Goal: Download file/media

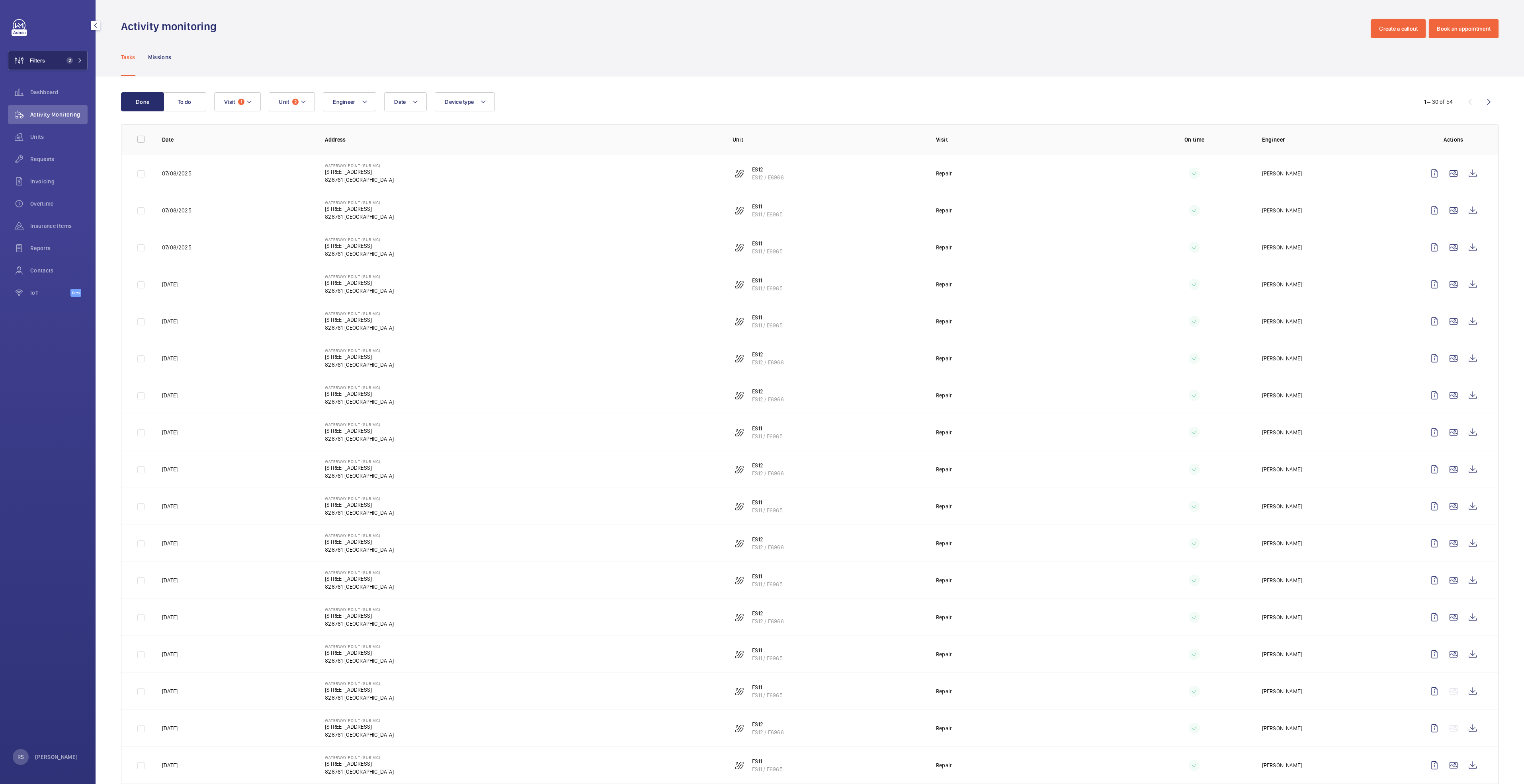
click at [85, 65] on button "Filters 2" at bounding box center [47, 60] width 80 height 19
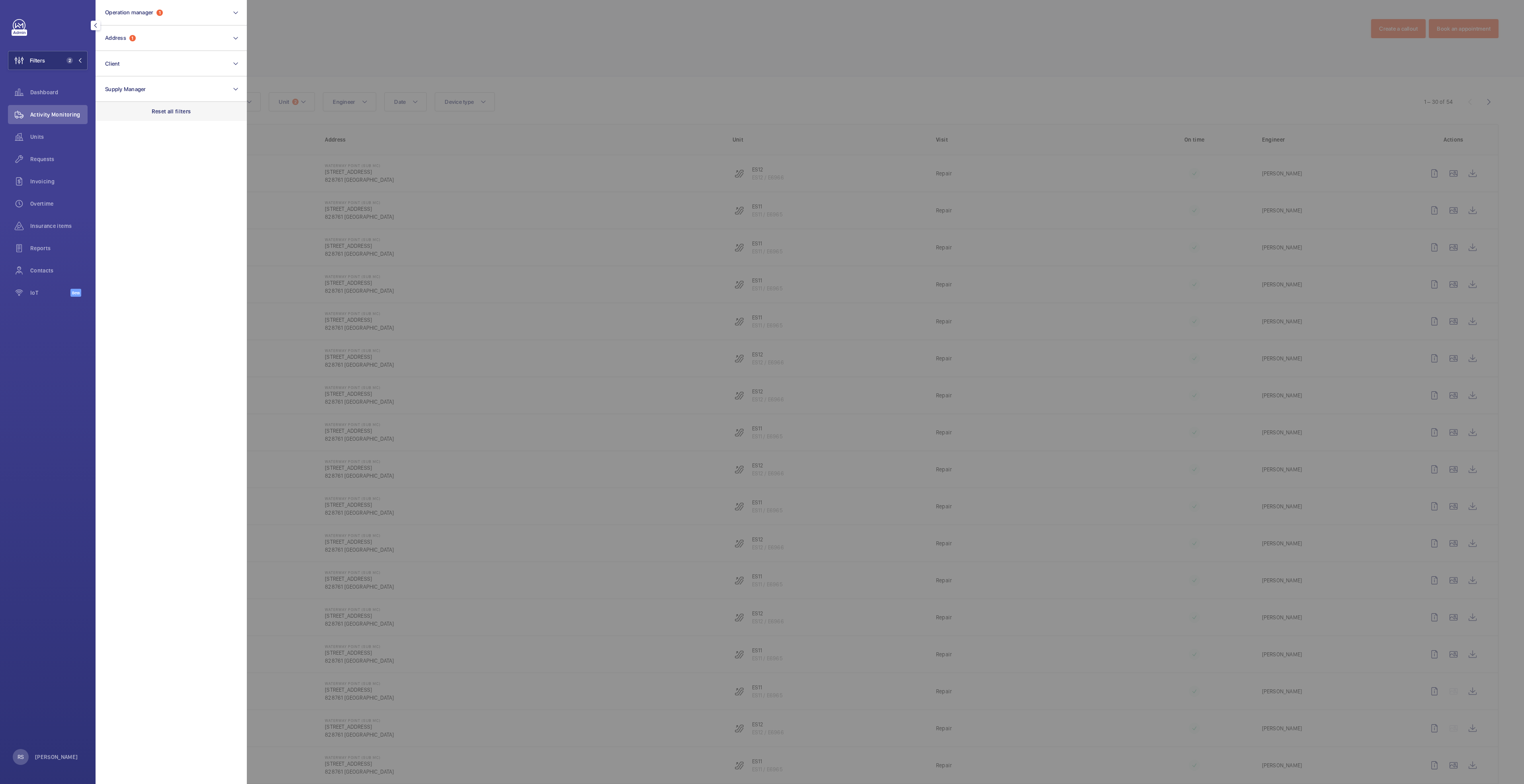
click at [186, 112] on p "Reset all filters" at bounding box center [171, 111] width 40 height 8
click at [159, 18] on button "Operation manager" at bounding box center [172, 12] width 151 height 25
click at [146, 81] on span "[PERSON_NAME]" at bounding box center [172, 83] width 109 height 8
click at [115, 81] on input "[PERSON_NAME]" at bounding box center [107, 83] width 16 height 16
checkbox input "true"
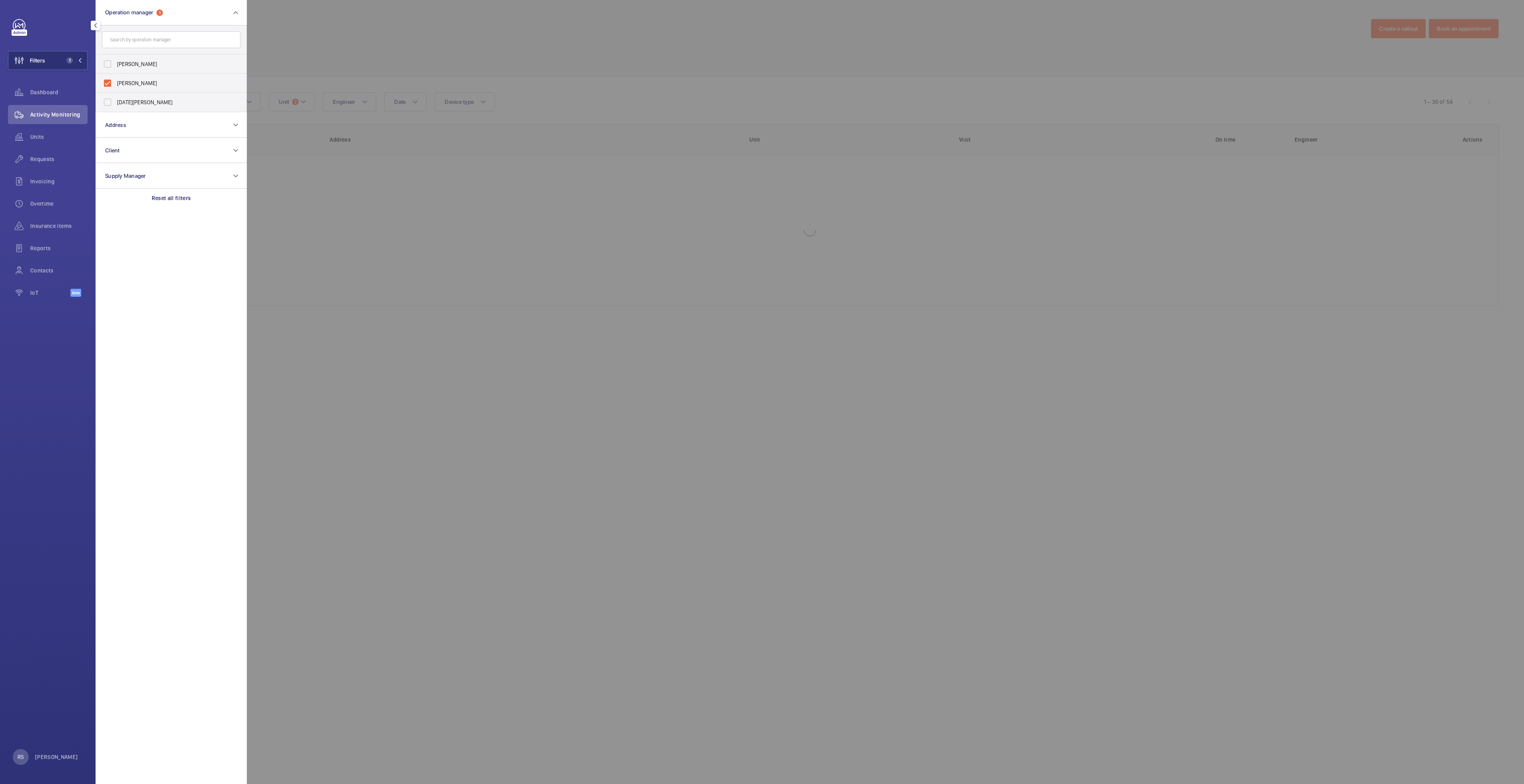
click at [372, 18] on div at bounding box center [1009, 392] width 1524 height 784
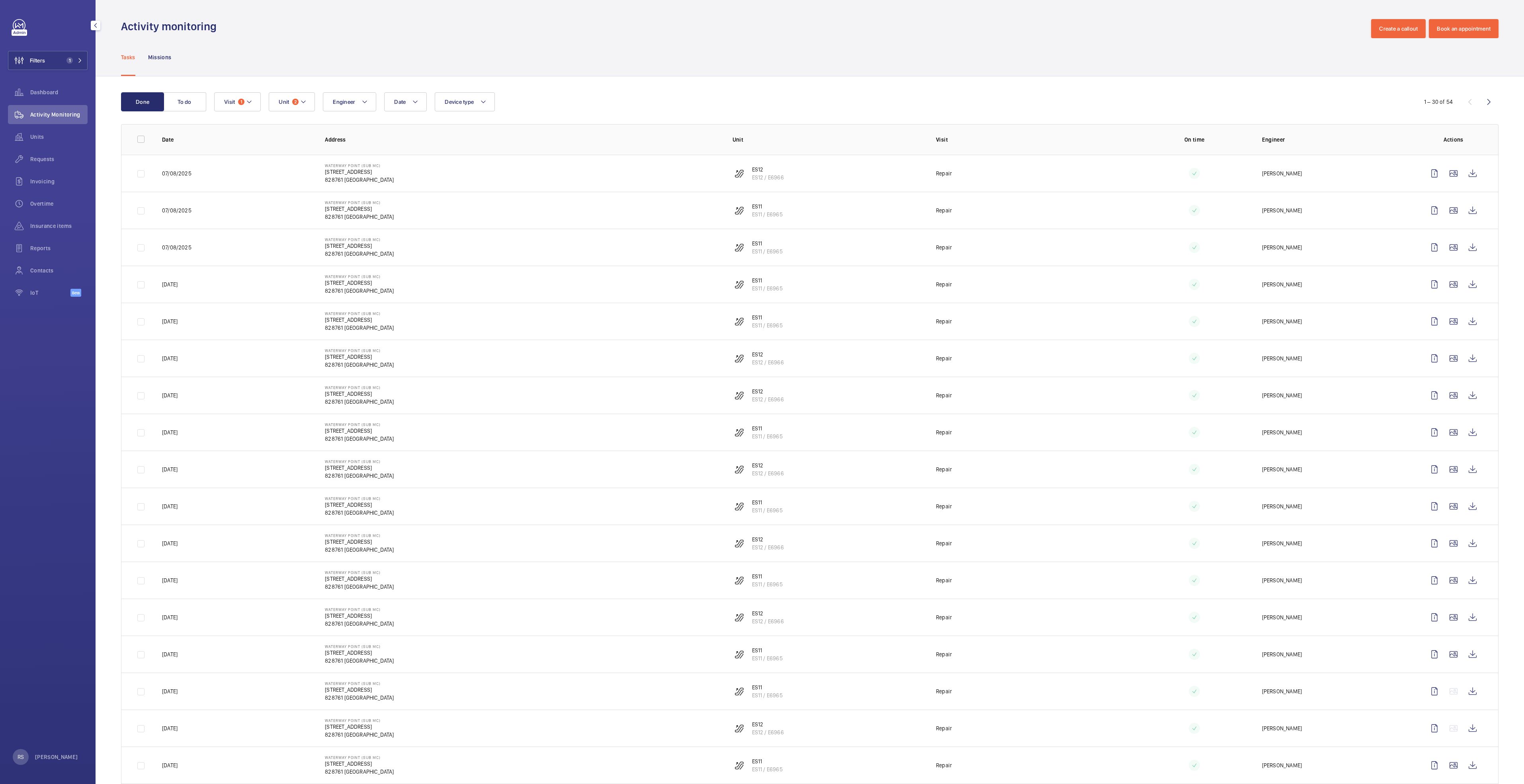
click at [302, 112] on wm-front-table "Done To do Date Engineer Unit 2 Device type Visit 1 1 – 30 of 54 Date Address U…" at bounding box center [810, 679] width 1377 height 1173
click at [302, 111] on button "Unit 2" at bounding box center [292, 102] width 46 height 19
click at [353, 278] on div "Reset" at bounding box center [344, 279] width 150 height 19
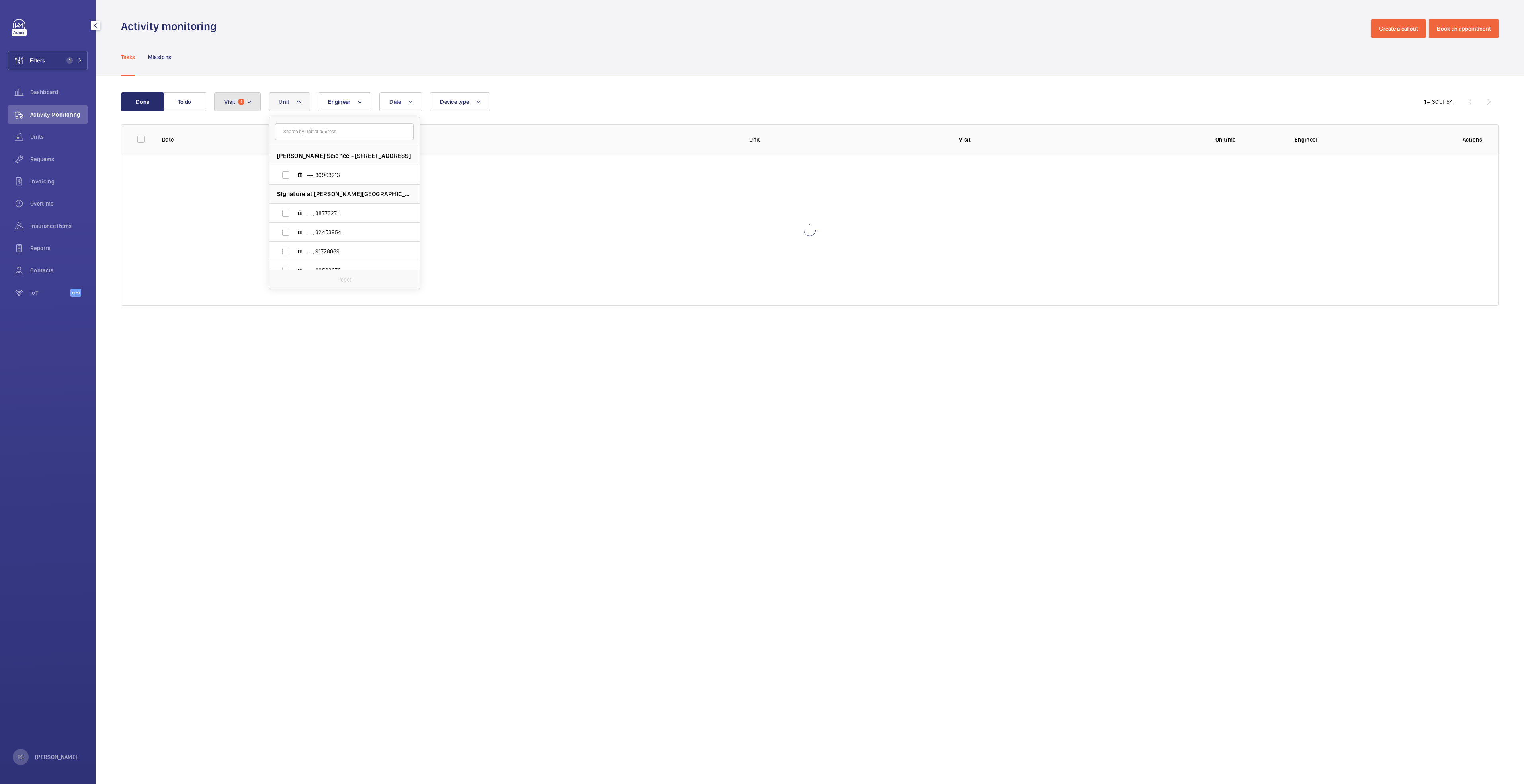
click at [241, 103] on span "1" at bounding box center [241, 102] width 7 height 7
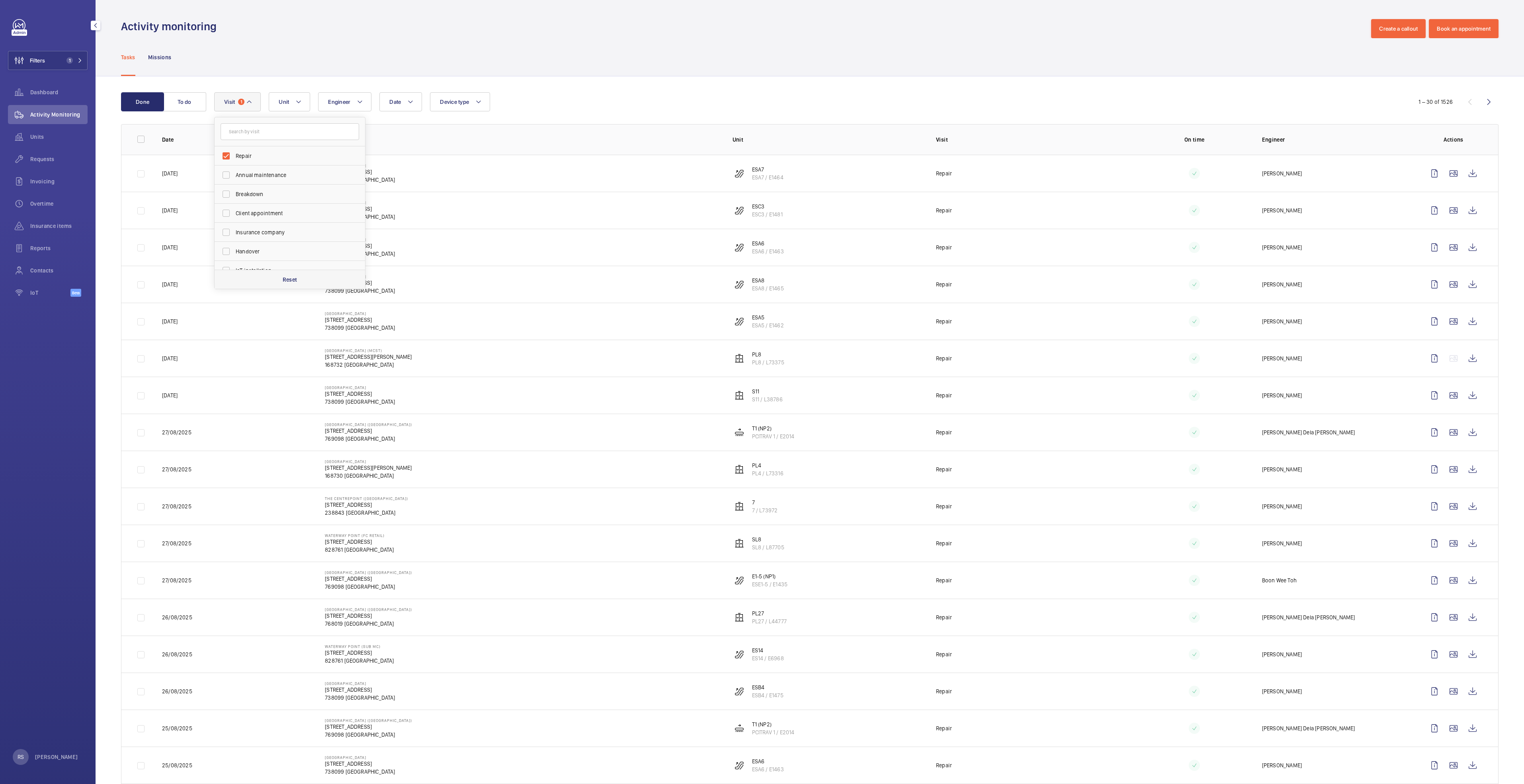
click at [298, 280] on div "Reset" at bounding box center [290, 279] width 150 height 19
checkbox input "false"
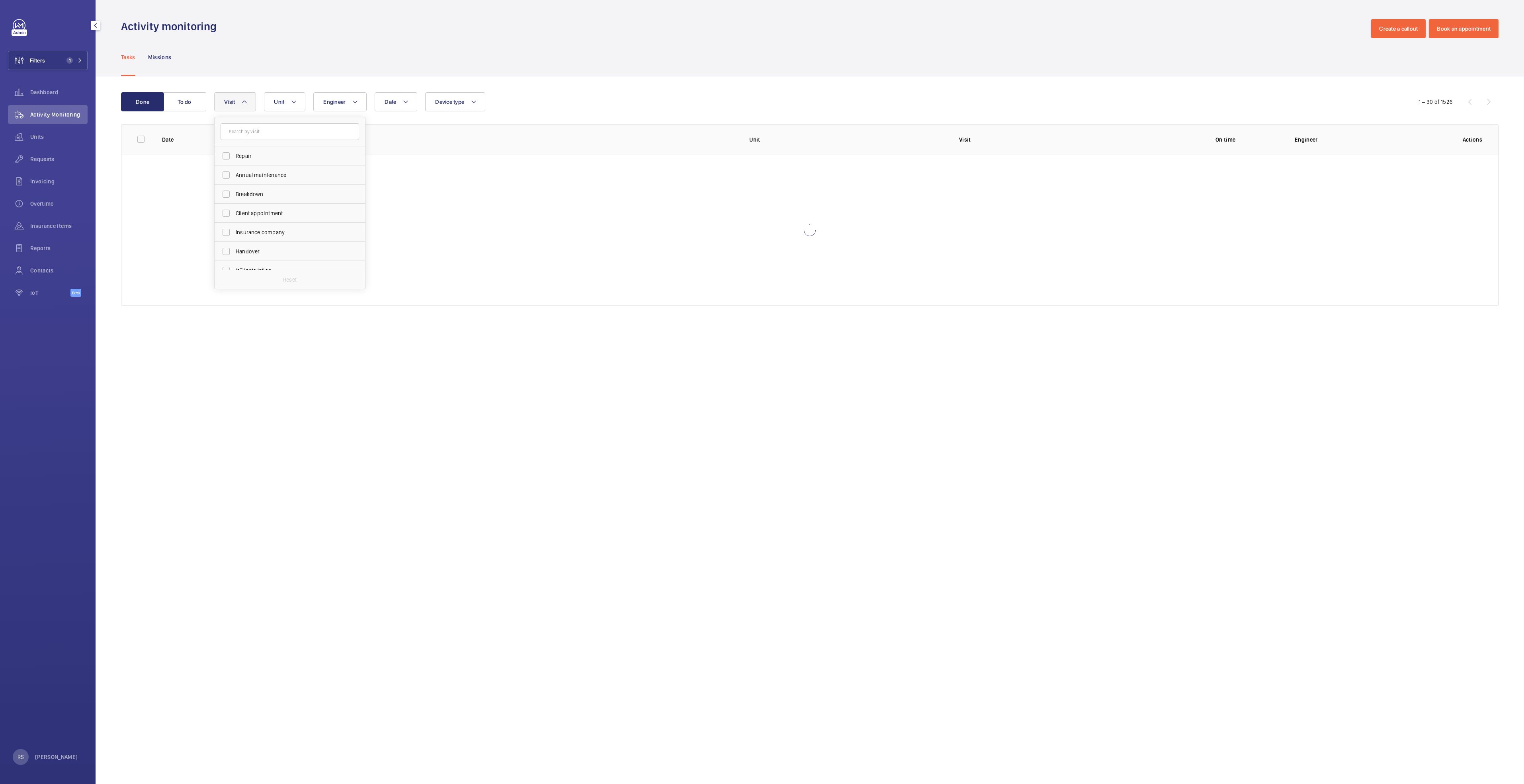
click at [399, 37] on div "Activity monitoring Create a callout Book an appointment" at bounding box center [810, 28] width 1377 height 19
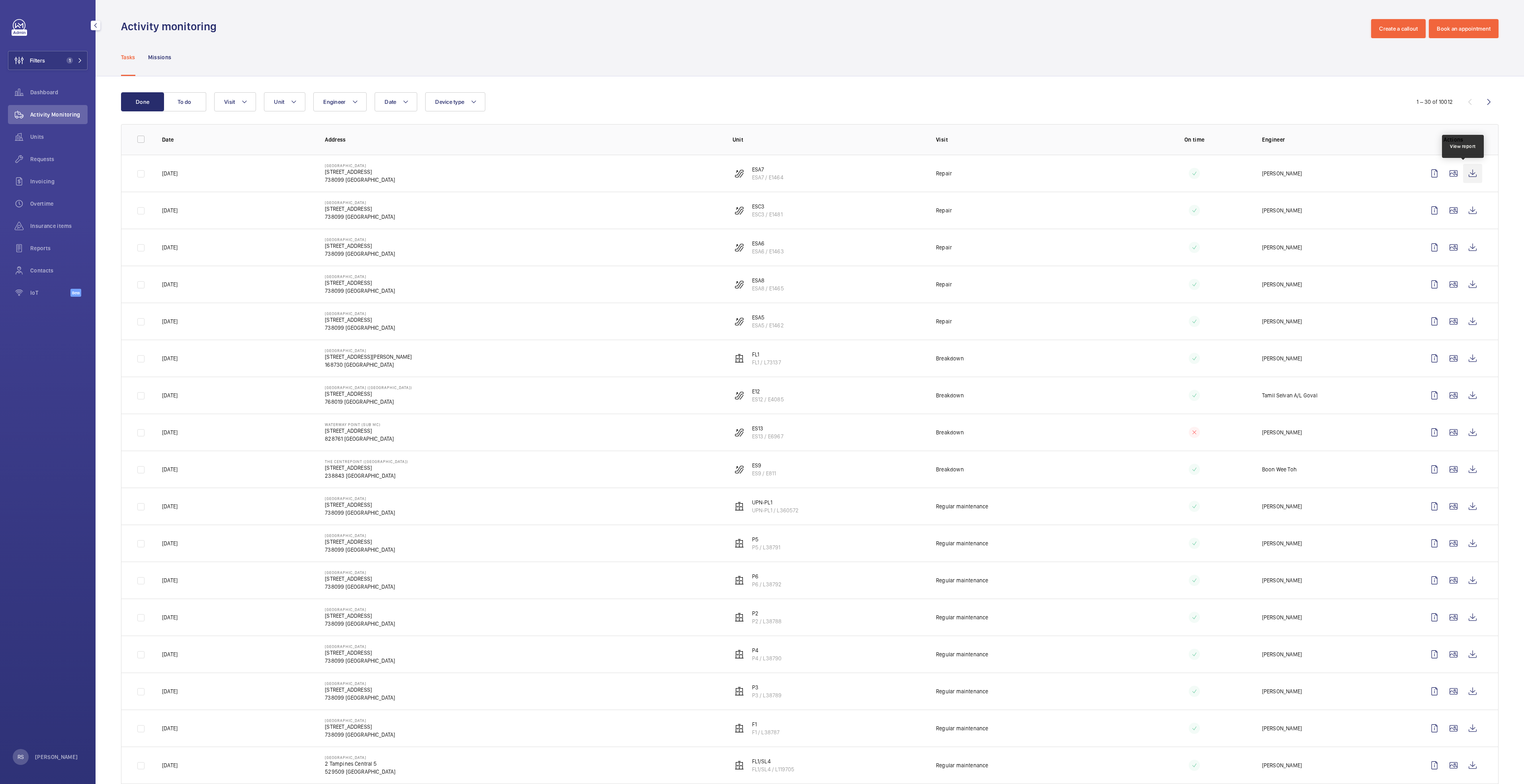
click at [1468, 170] on wm-front-icon-button at bounding box center [1473, 173] width 19 height 19
click at [1463, 210] on wm-front-icon-button at bounding box center [1473, 210] width 19 height 19
click at [1465, 242] on wm-front-icon-button at bounding box center [1473, 247] width 19 height 19
click at [1468, 284] on wm-front-icon-button at bounding box center [1473, 284] width 19 height 19
click at [1463, 323] on wm-front-icon-button at bounding box center [1473, 322] width 19 height 19
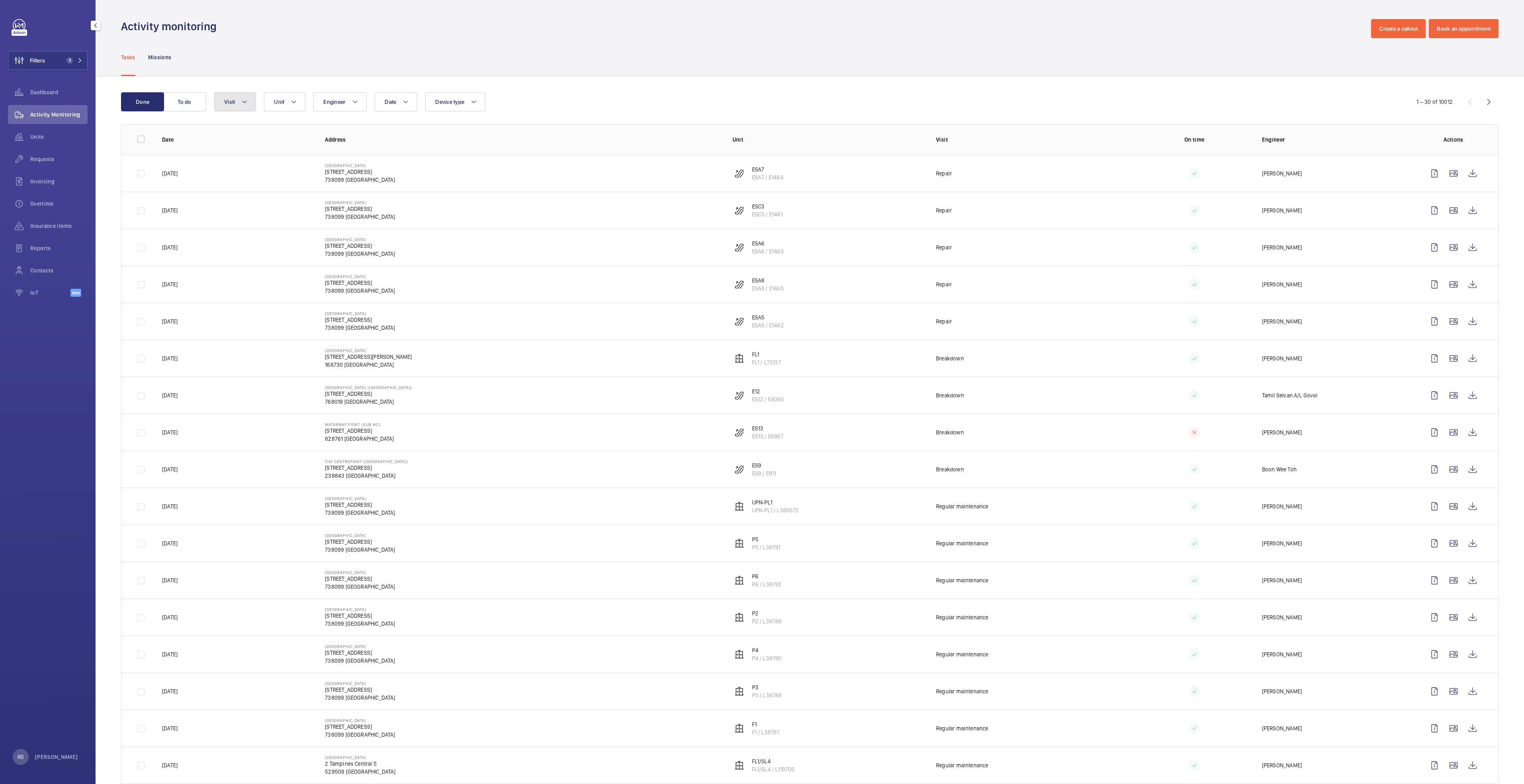
click at [244, 102] on mat-icon at bounding box center [244, 102] width 7 height 9
click at [263, 197] on label "Repair" at bounding box center [284, 203] width 138 height 19
click at [234, 197] on input "Repair" at bounding box center [226, 203] width 16 height 16
checkbox input "true"
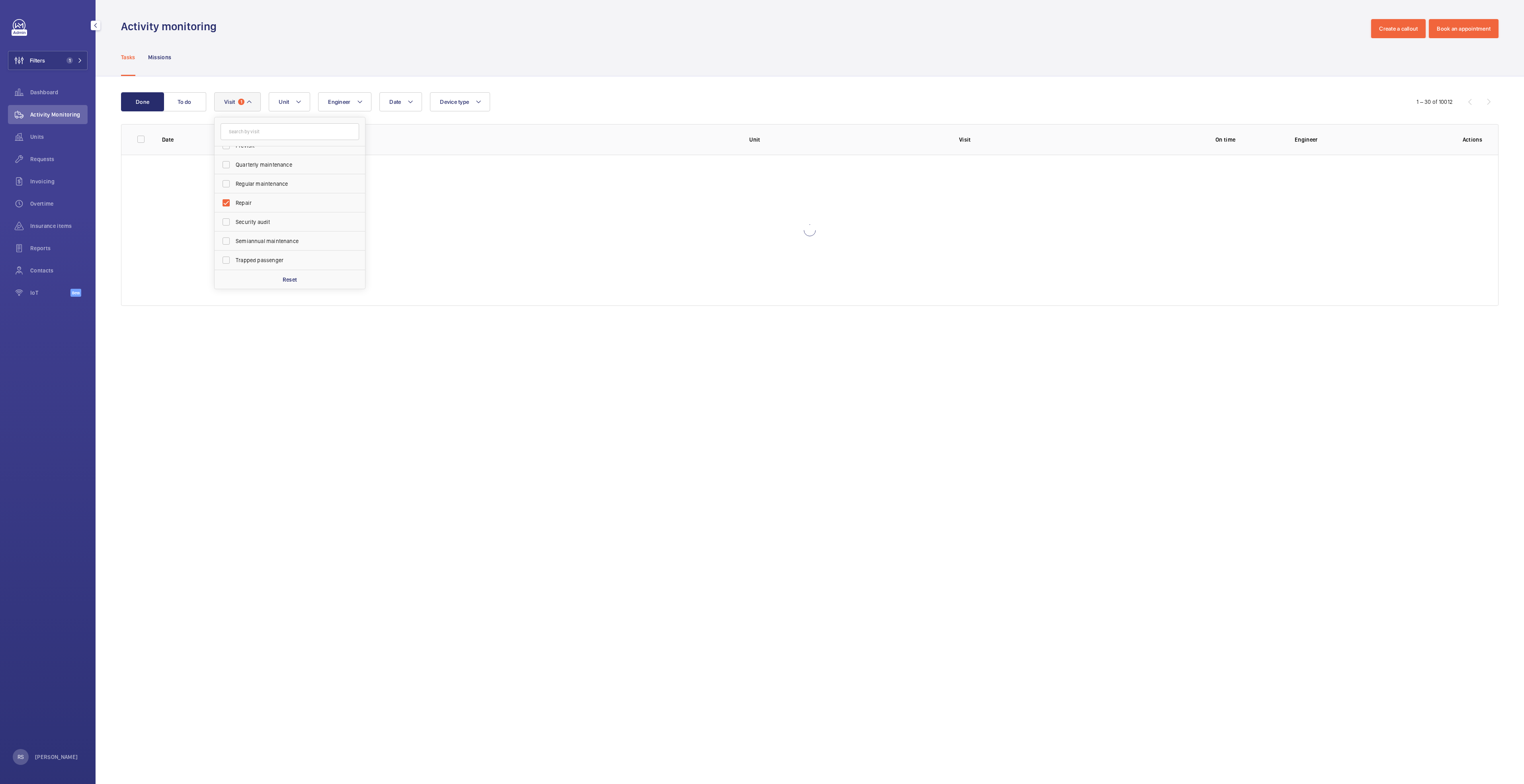
click at [528, 58] on div "Tasks Missions" at bounding box center [810, 57] width 1377 height 38
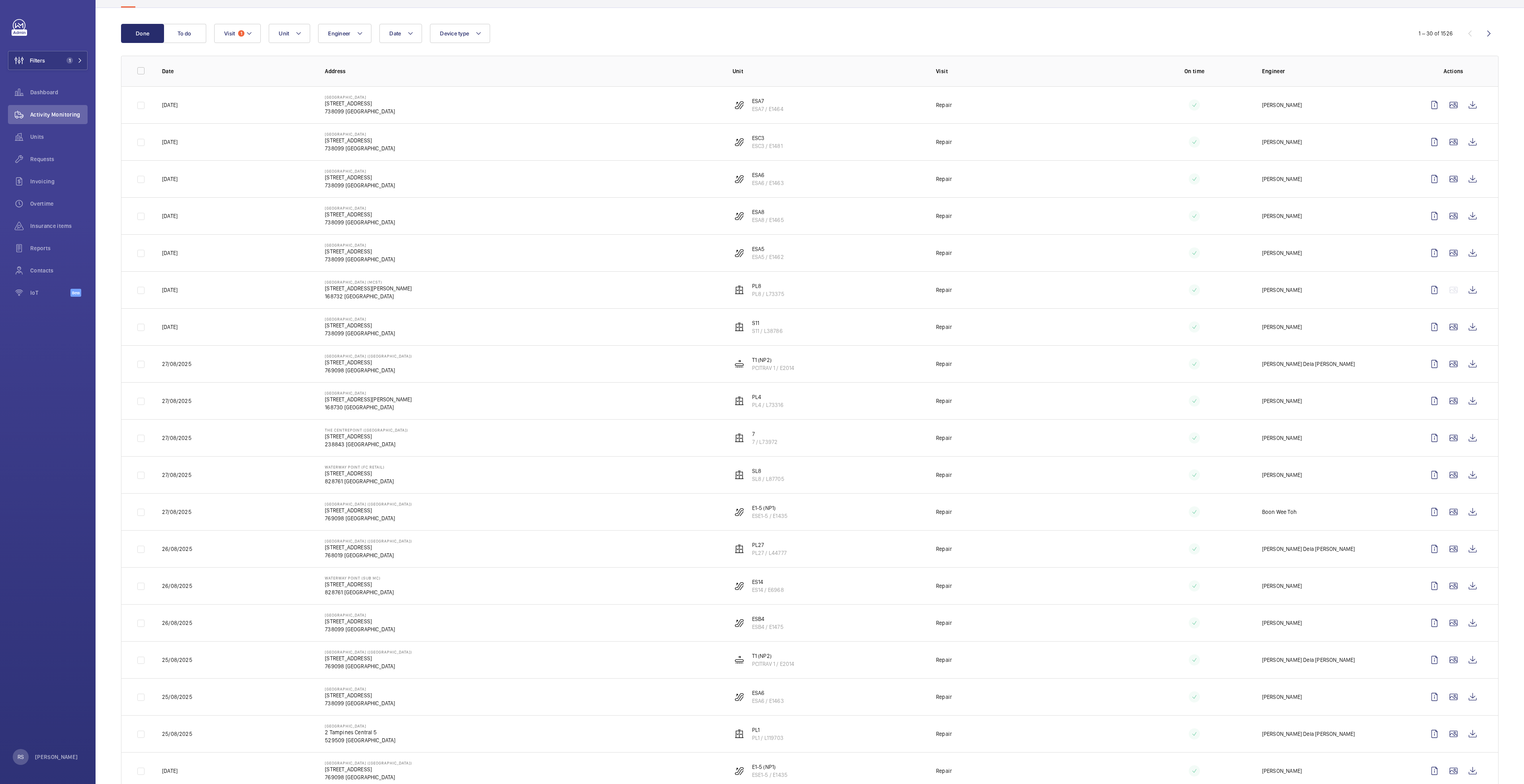
scroll to position [60, 0]
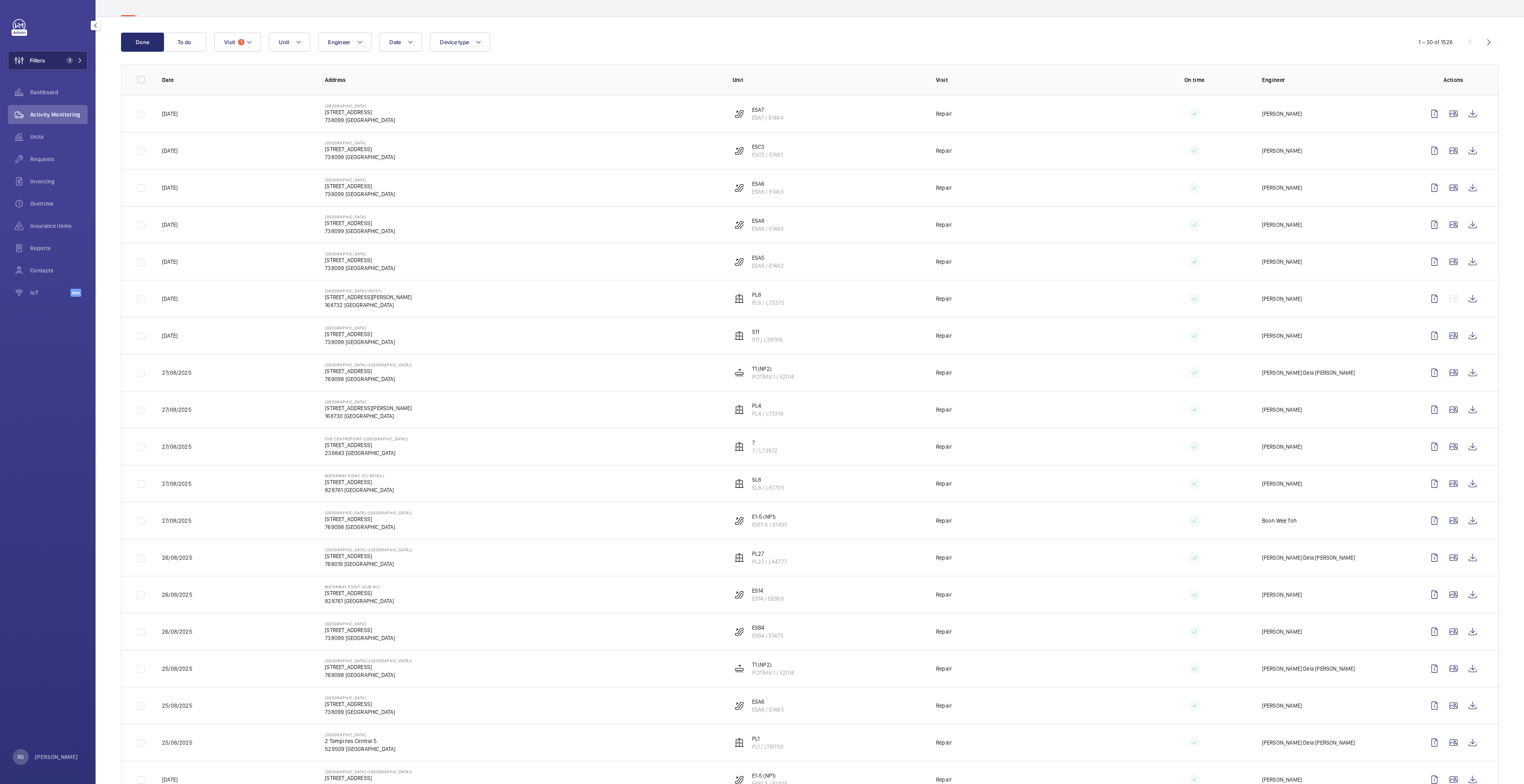
click at [77, 58] on span "1" at bounding box center [73, 60] width 19 height 7
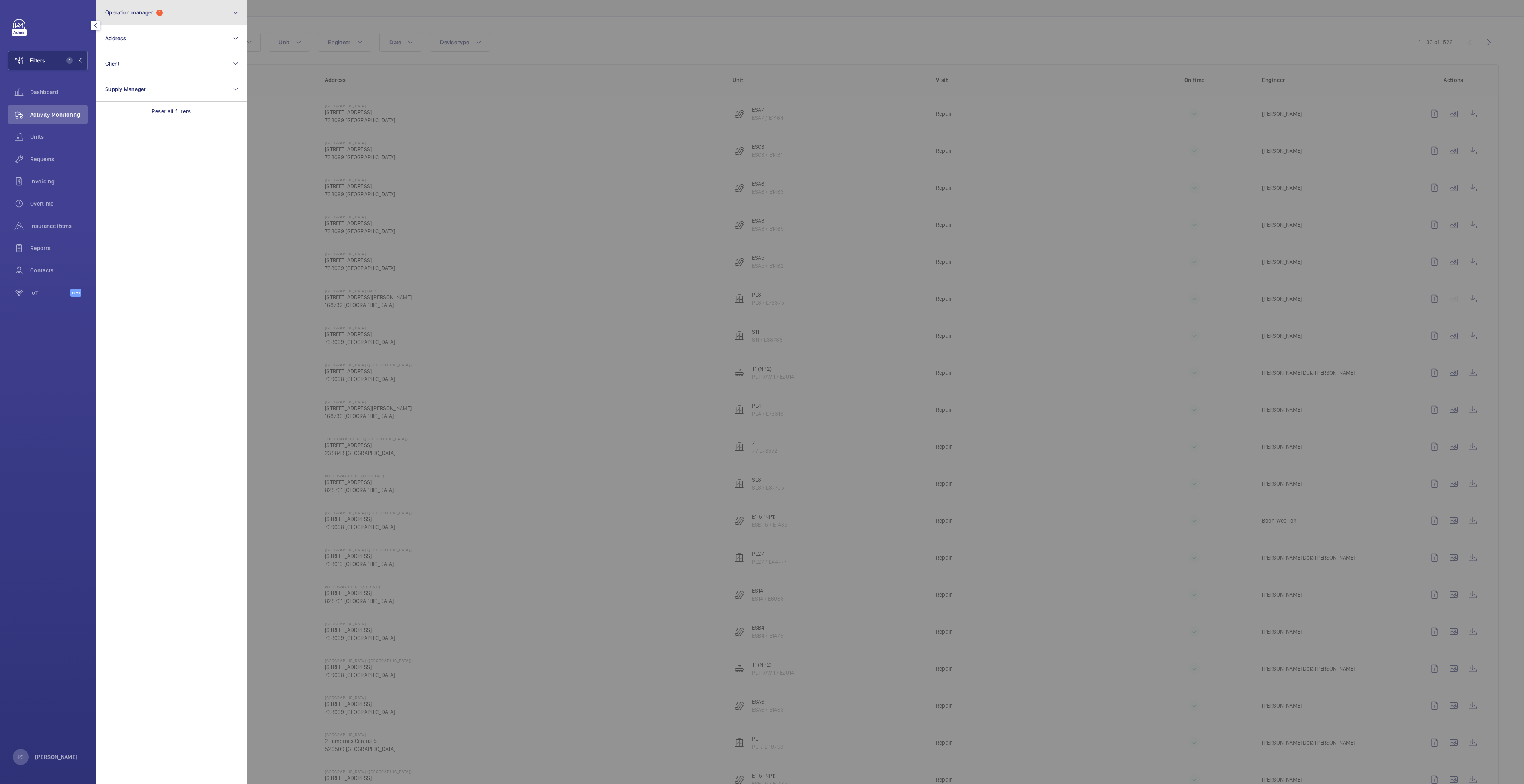
click at [212, 10] on button "Operation manager 1" at bounding box center [172, 12] width 151 height 25
click at [298, 118] on div at bounding box center [1009, 392] width 1524 height 784
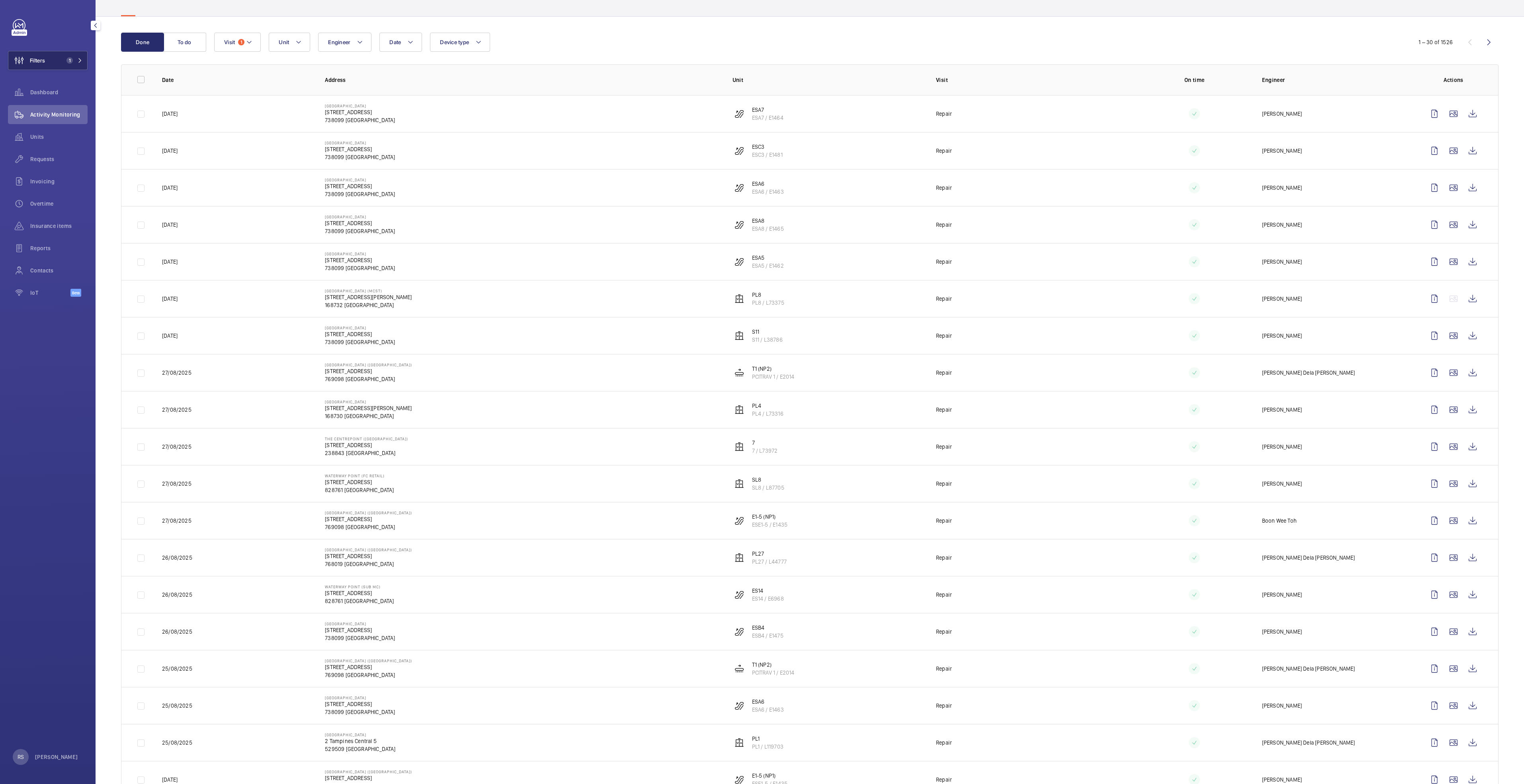
click at [79, 59] on mat-icon at bounding box center [80, 60] width 5 height 5
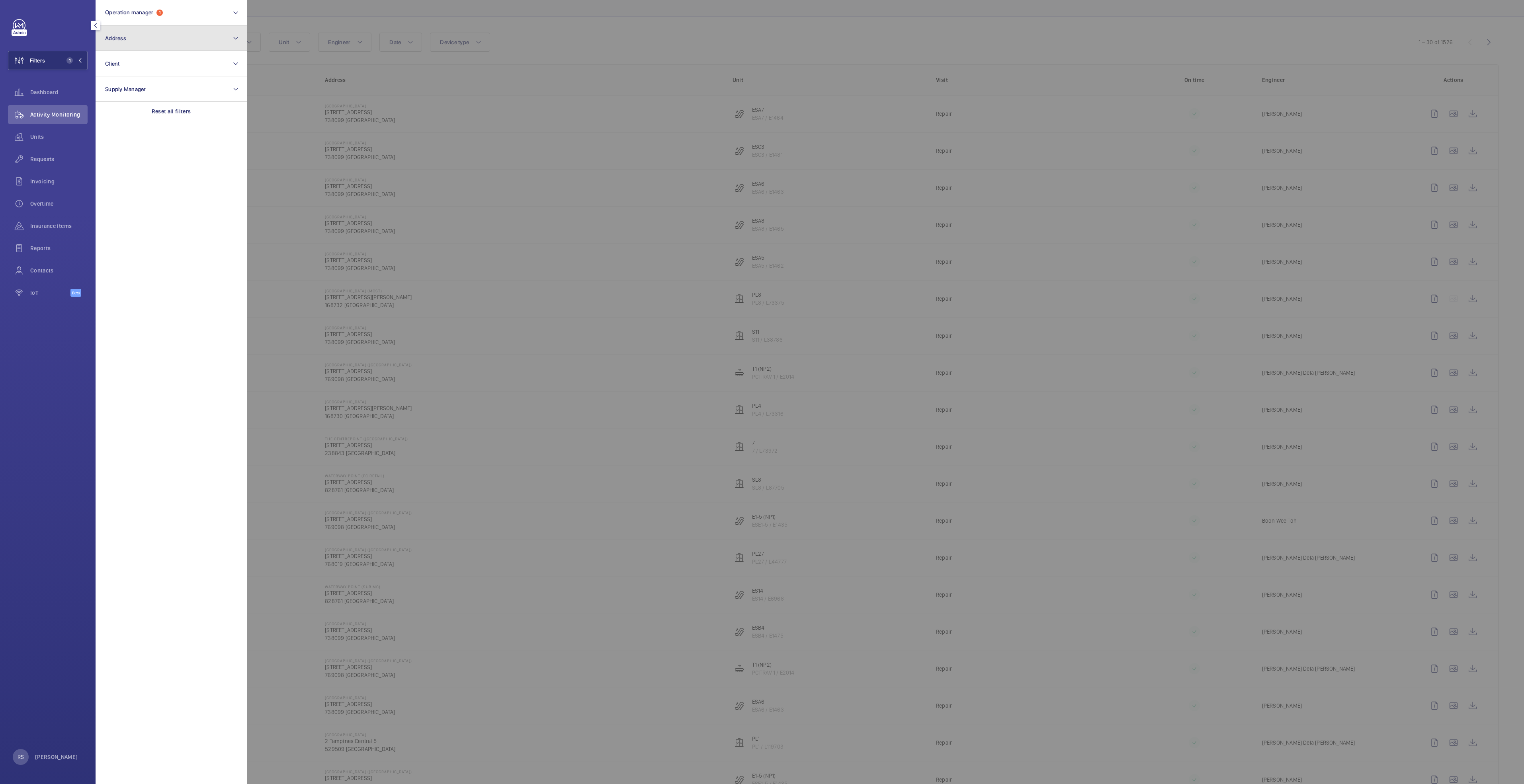
click at [151, 35] on button "Address" at bounding box center [172, 38] width 151 height 25
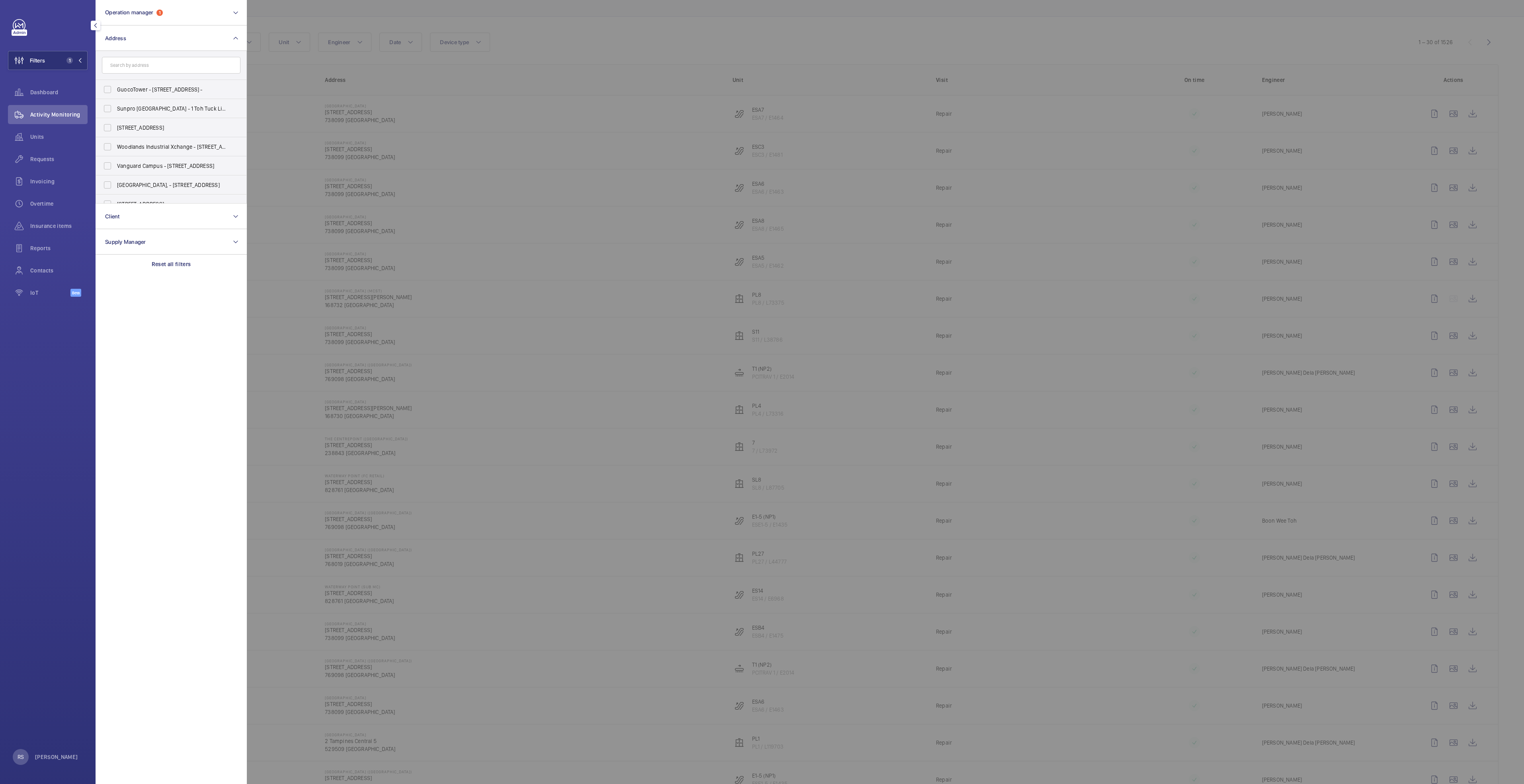
click at [146, 63] on input "text" at bounding box center [171, 65] width 138 height 17
type input "causeway"
click at [150, 89] on span "[GEOGRAPHIC_DATA] - [STREET_ADDRESS]" at bounding box center [172, 89] width 109 height 8
click at [115, 89] on input "[GEOGRAPHIC_DATA] - [STREET_ADDRESS]" at bounding box center [107, 89] width 16 height 16
checkbox input "true"
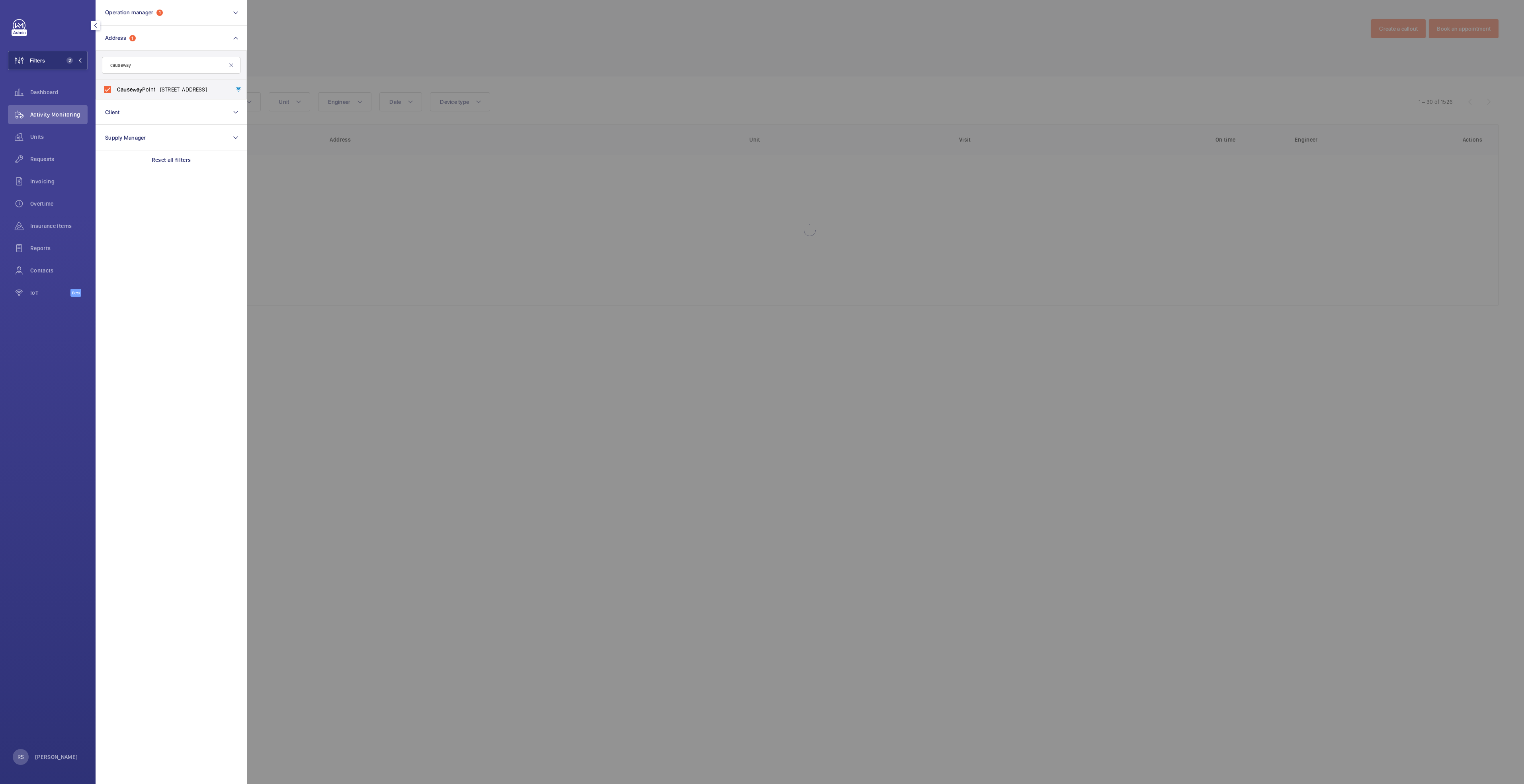
click at [385, 29] on div at bounding box center [1009, 392] width 1524 height 784
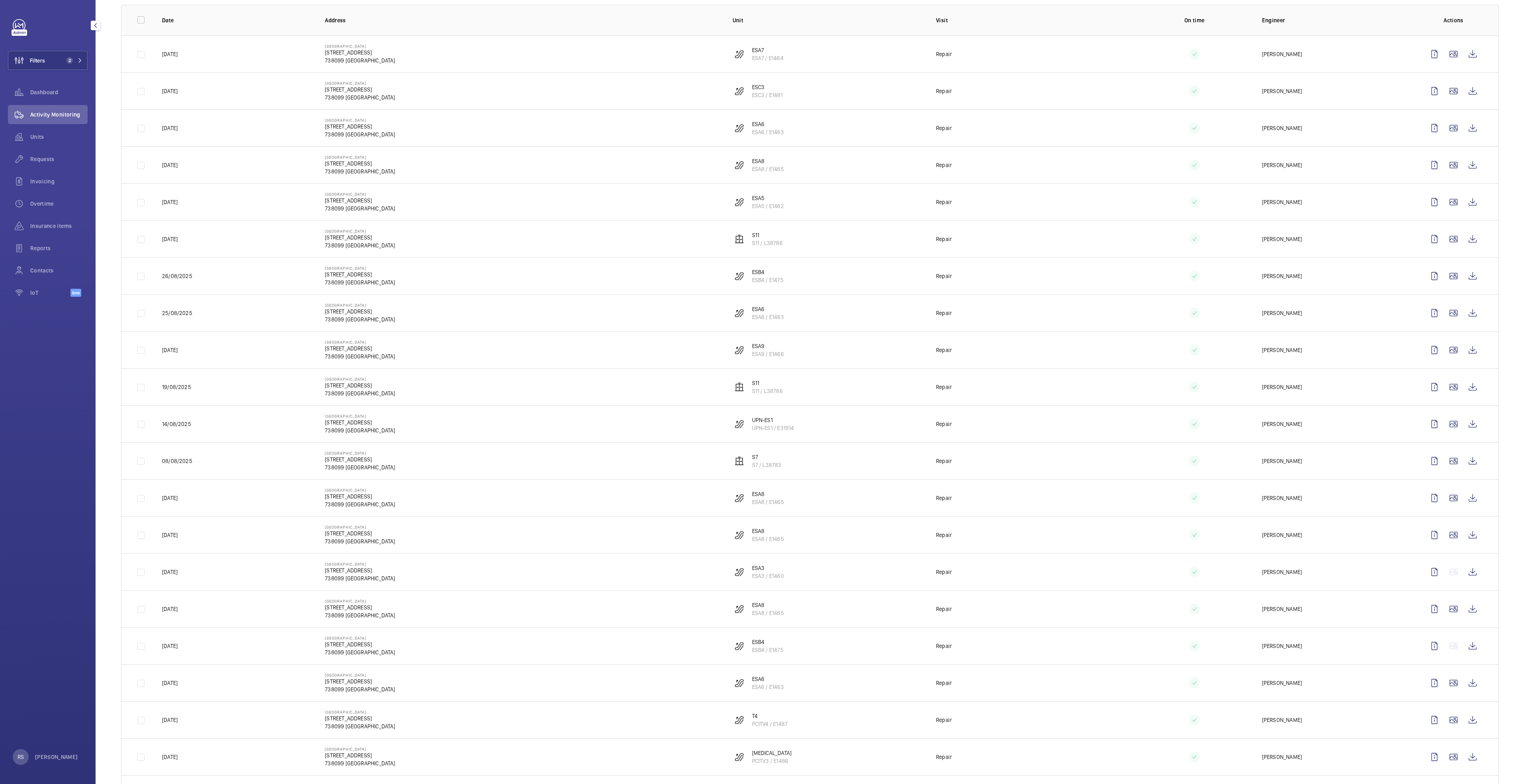
scroll to position [239, 0]
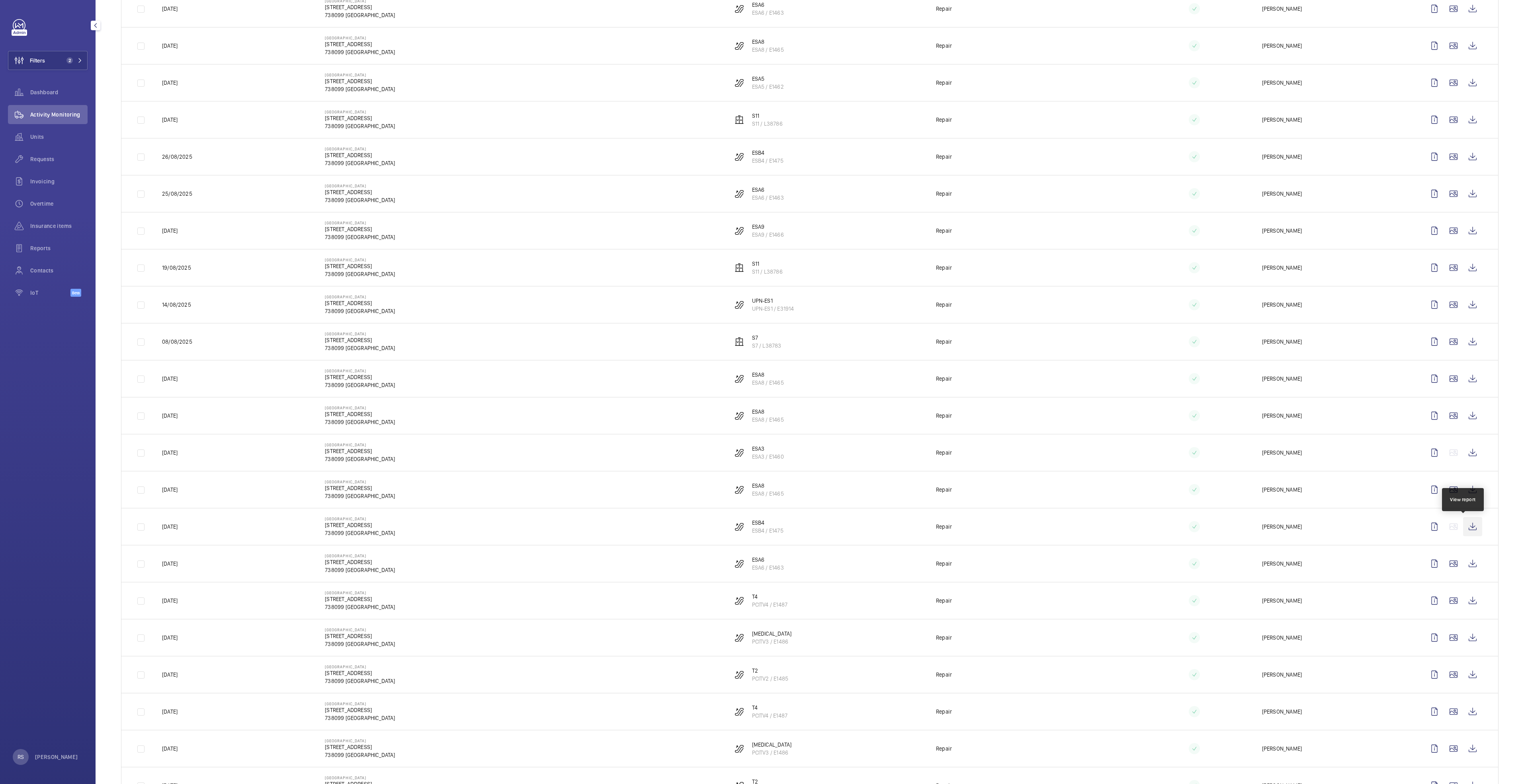
click at [1463, 524] on wm-front-icon-button at bounding box center [1473, 527] width 19 height 19
click at [1469, 529] on wm-front-icon-button at bounding box center [1473, 527] width 19 height 19
click at [1463, 417] on wm-front-icon-button at bounding box center [1473, 416] width 19 height 19
click at [1464, 453] on wm-front-icon-button at bounding box center [1473, 453] width 19 height 19
click at [1466, 492] on wm-front-icon-button at bounding box center [1473, 490] width 19 height 19
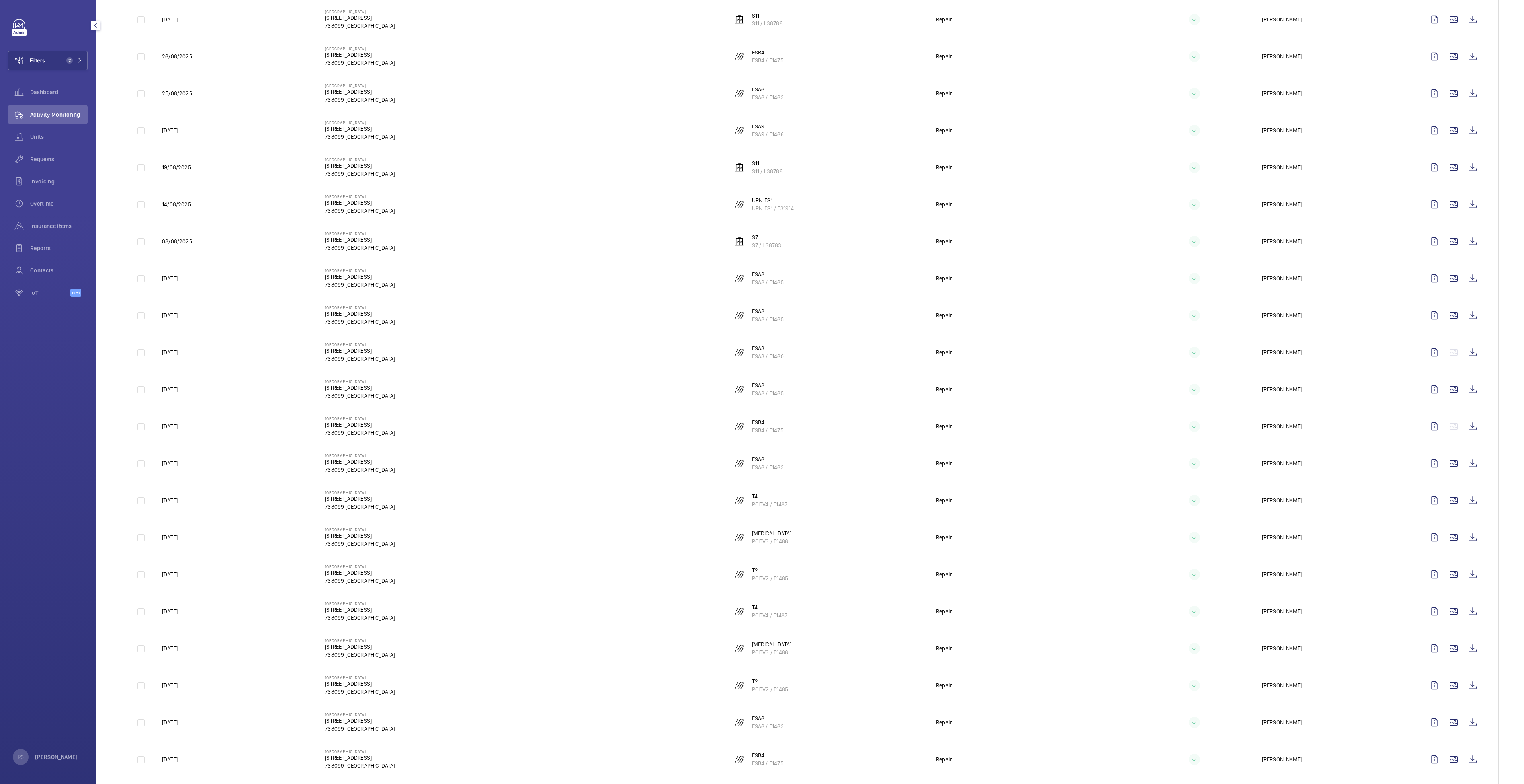
scroll to position [358, 0]
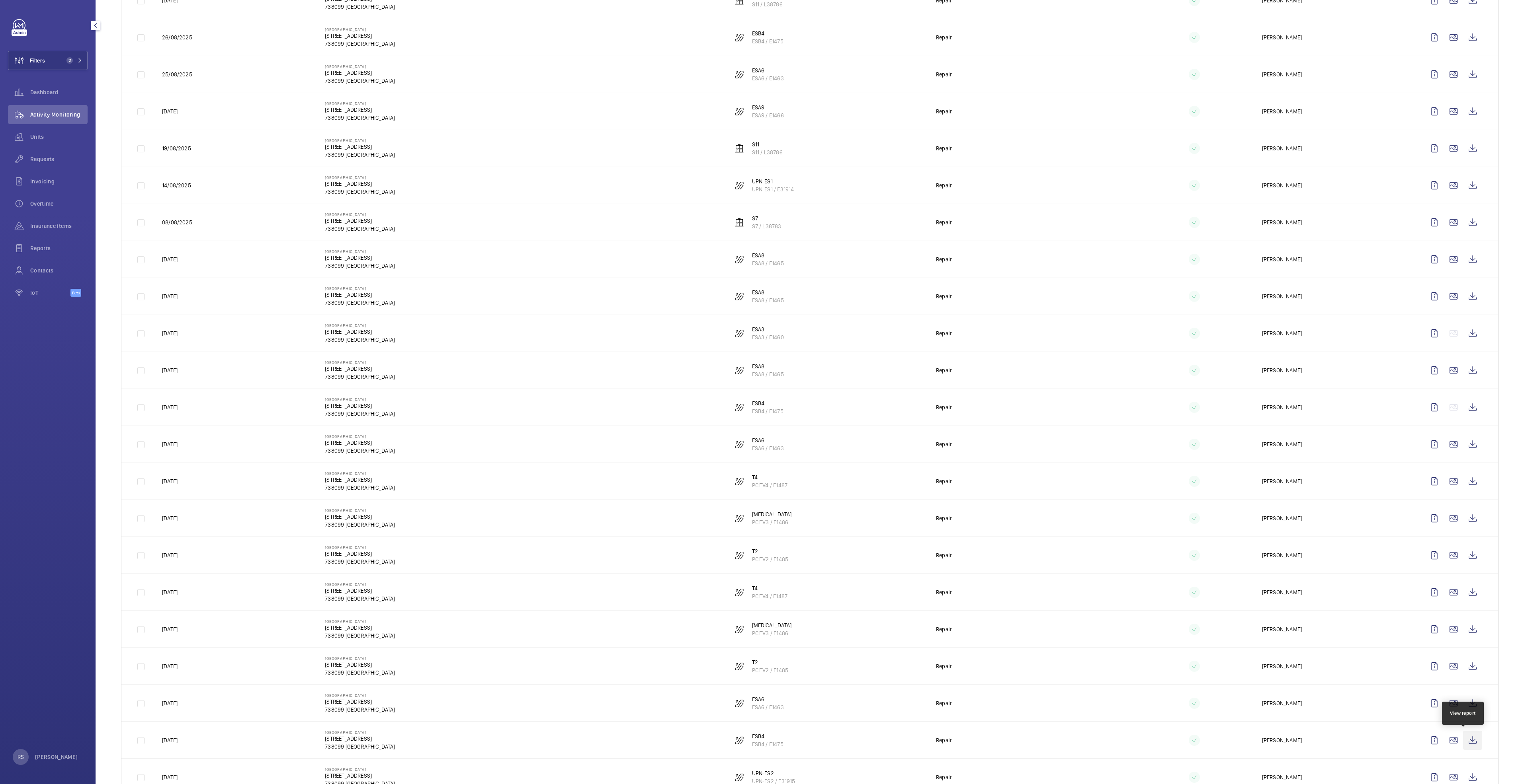
click at [1463, 741] on wm-front-icon-button at bounding box center [1473, 740] width 19 height 19
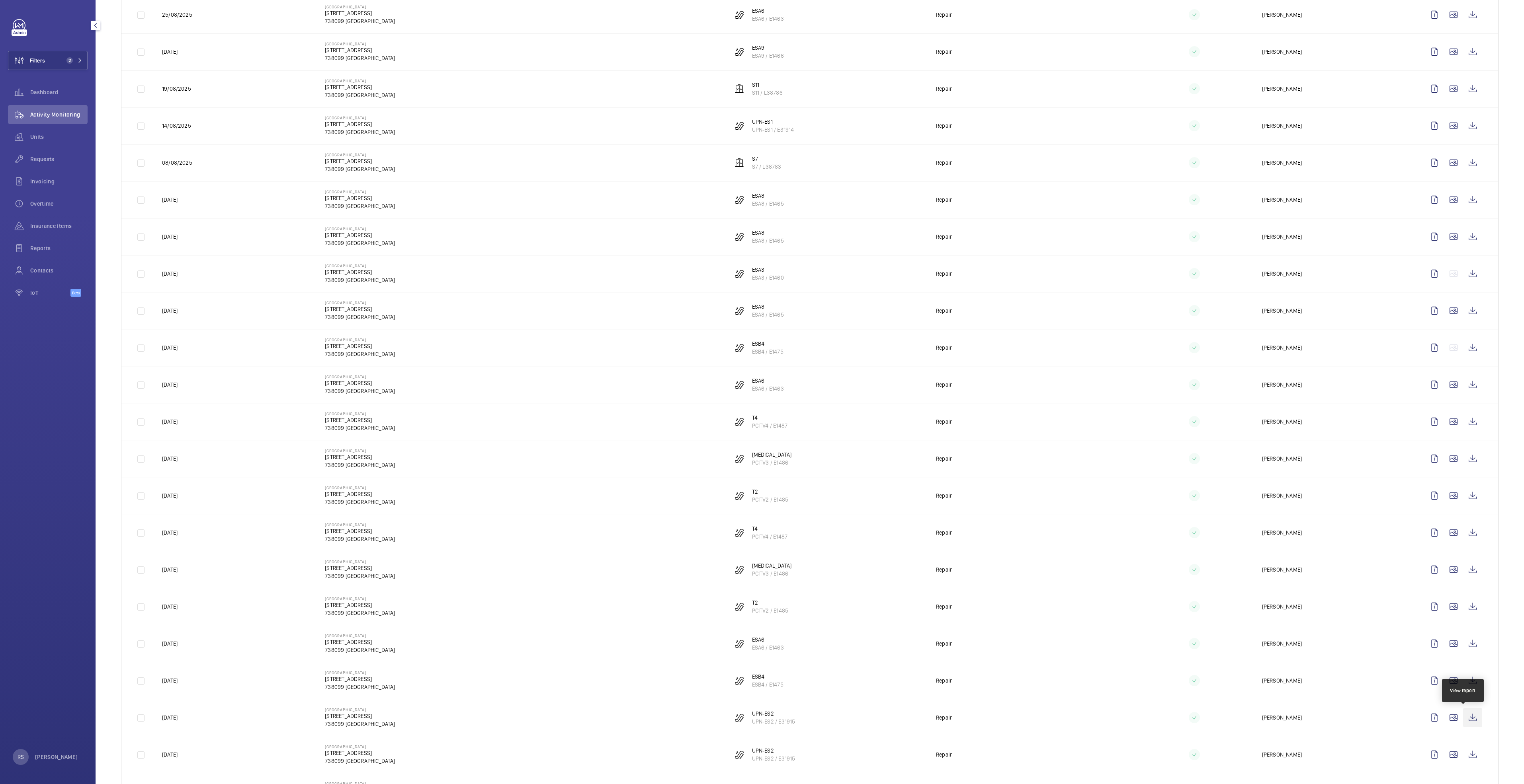
click at [1463, 725] on wm-front-icon-button at bounding box center [1473, 718] width 19 height 19
click at [1466, 644] on wm-front-icon-button at bounding box center [1473, 644] width 19 height 19
click at [1463, 604] on wm-front-icon-button at bounding box center [1473, 607] width 19 height 19
click at [1469, 571] on wm-front-icon-button at bounding box center [1473, 569] width 19 height 19
click at [1466, 534] on wm-front-icon-button at bounding box center [1473, 533] width 19 height 19
